Goal: Task Accomplishment & Management: Complete application form

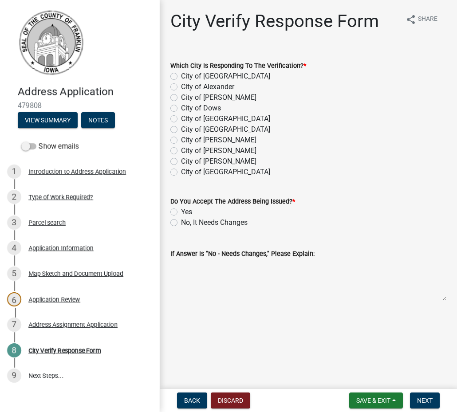
click at [181, 130] on label "City of [GEOGRAPHIC_DATA]" at bounding box center [225, 129] width 89 height 11
click at [181, 130] on input "City of [GEOGRAPHIC_DATA]" at bounding box center [184, 127] width 6 height 6
radio input "true"
click at [181, 210] on label "Yes" at bounding box center [186, 212] width 11 height 11
click at [181, 210] on input "Yes" at bounding box center [184, 210] width 6 height 6
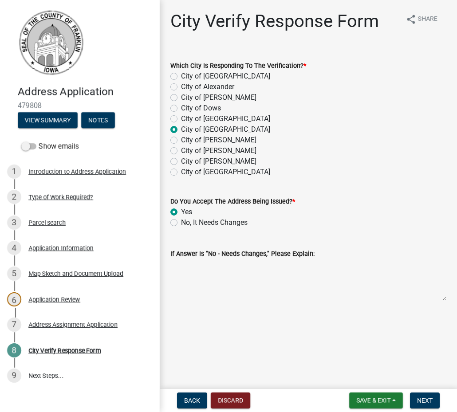
radio input "true"
click at [39, 348] on div "City Verify Response Form" at bounding box center [64, 350] width 72 height 6
click at [181, 214] on label "Yes" at bounding box center [186, 212] width 11 height 11
click at [181, 212] on input "Yes" at bounding box center [184, 210] width 6 height 6
click at [51, 374] on link "9 Next Steps..." at bounding box center [80, 376] width 160 height 26
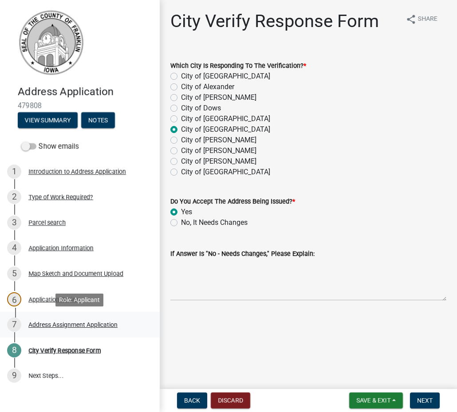
click at [13, 321] on div "7" at bounding box center [14, 324] width 14 height 14
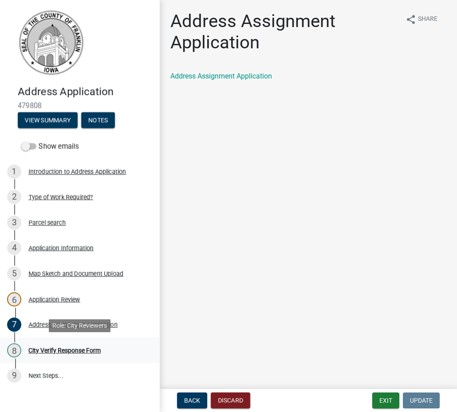
click at [43, 347] on div "City Verify Response Form" at bounding box center [64, 350] width 72 height 6
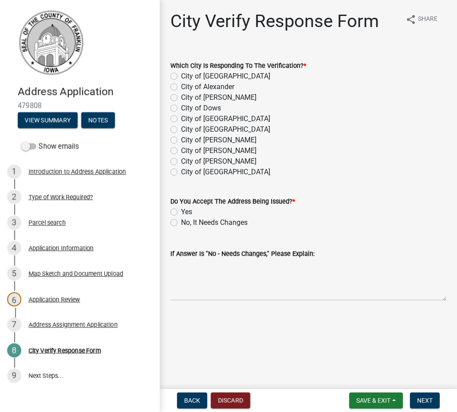
click at [181, 128] on label "City of [GEOGRAPHIC_DATA]" at bounding box center [225, 129] width 89 height 11
click at [181, 128] on input "City of [GEOGRAPHIC_DATA]" at bounding box center [184, 127] width 6 height 6
radio input "true"
click at [181, 212] on label "Yes" at bounding box center [186, 212] width 11 height 11
click at [181, 212] on input "Yes" at bounding box center [184, 210] width 6 height 6
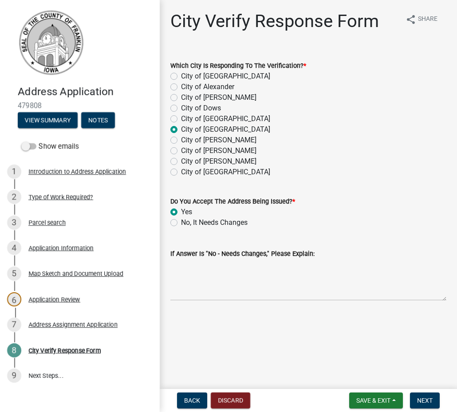
radio input "true"
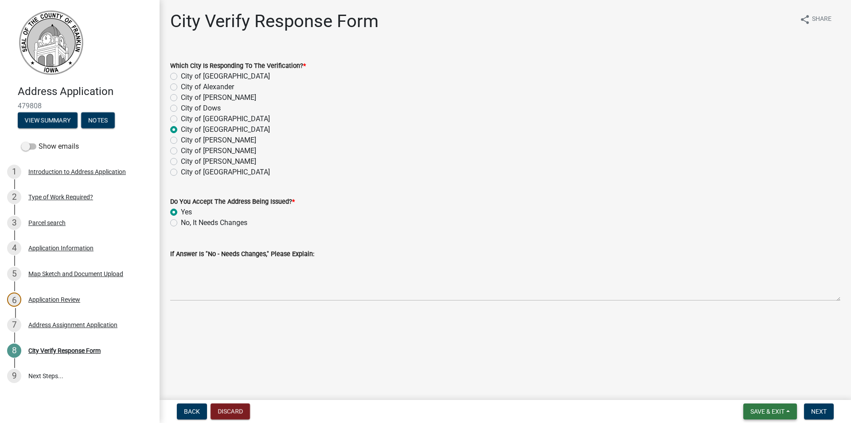
click at [456, 411] on span "Save & Exit" at bounding box center [768, 410] width 34 height 7
click at [456, 384] on button "Save & Exit" at bounding box center [761, 387] width 71 height 21
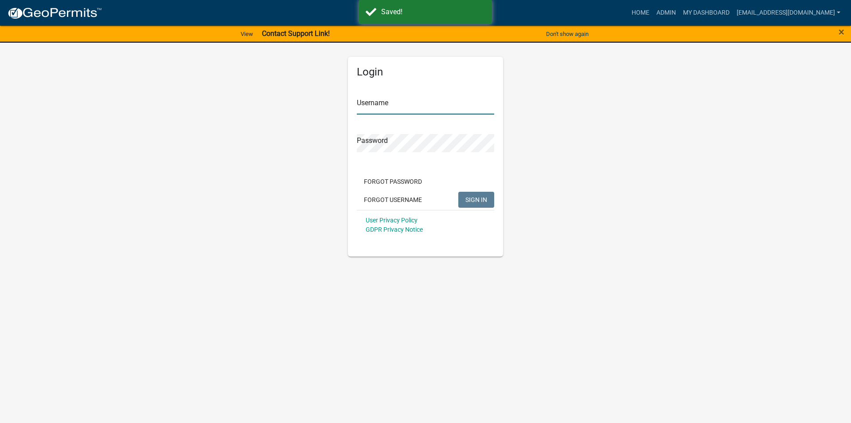
type input "[EMAIL_ADDRESS][DOMAIN_NAME]"
click at [456, 203] on button "SIGN IN" at bounding box center [476, 200] width 36 height 16
